Goal: Find specific page/section: Find specific page/section

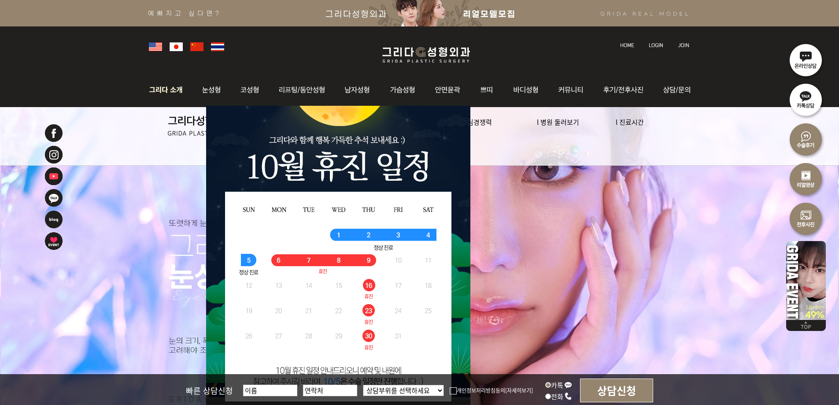
click at [170, 91] on img at bounding box center [168, 90] width 48 height 34
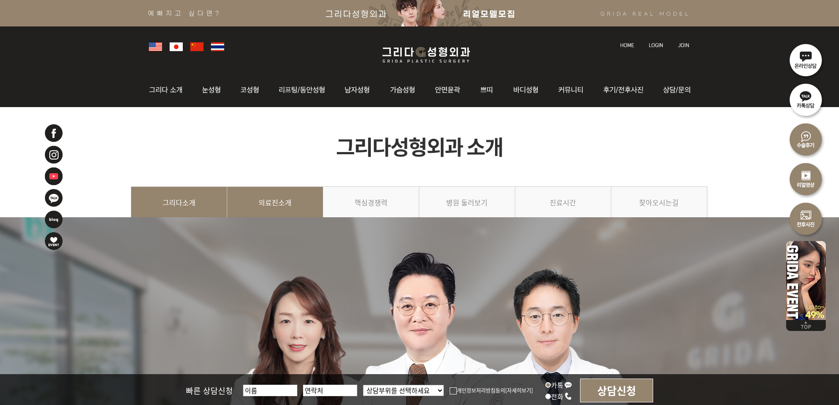
click at [270, 213] on link "의료진소개" at bounding box center [275, 206] width 96 height 40
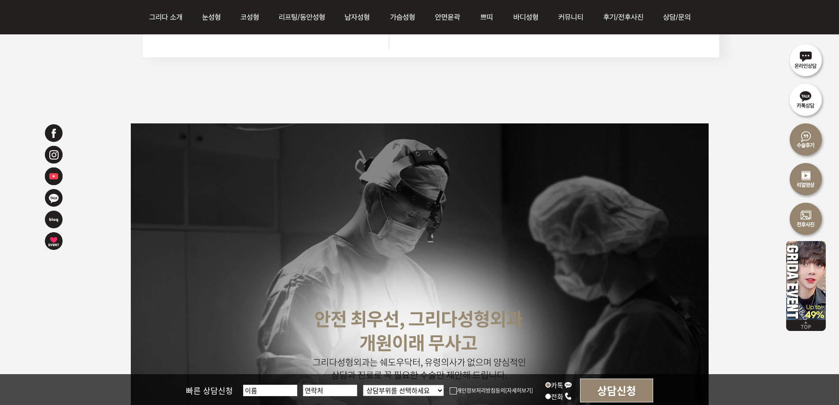
scroll to position [2251, 0]
